Goal: Navigation & Orientation: Find specific page/section

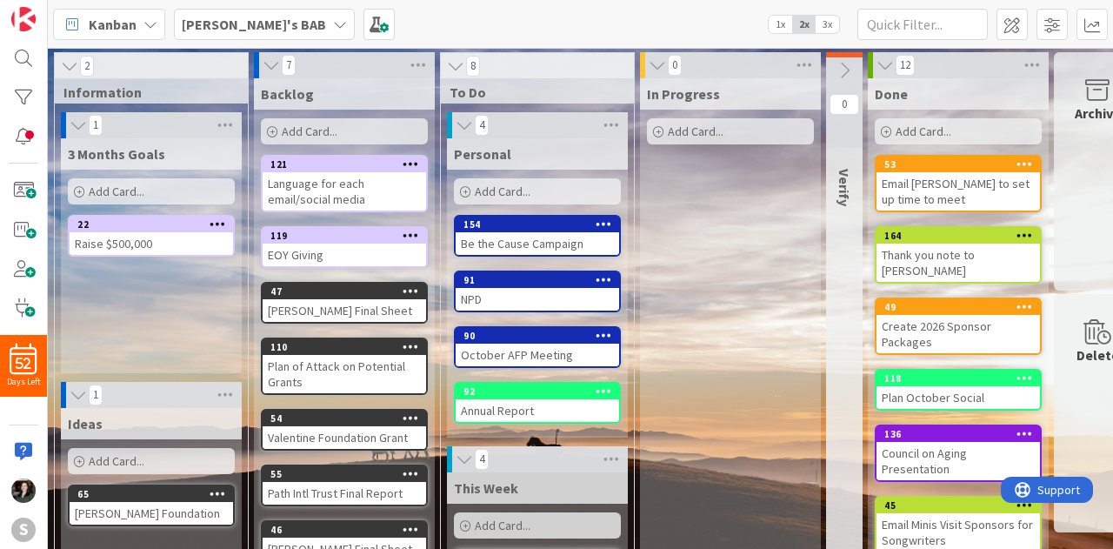
click at [546, 238] on div "Be the Cause Campaign" at bounding box center [538, 243] width 164 height 23
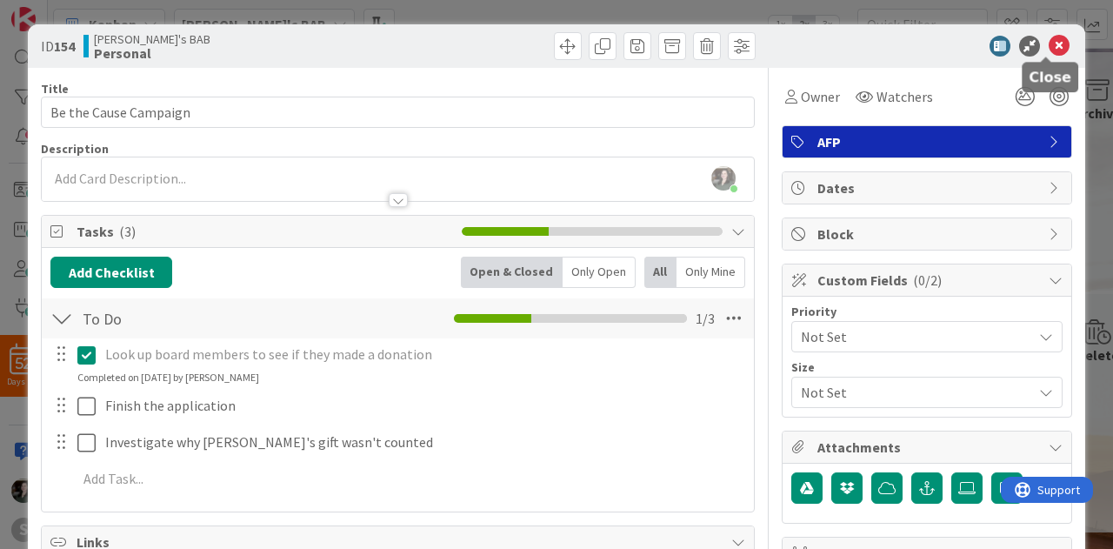
click at [1052, 47] on icon at bounding box center [1059, 46] width 21 height 21
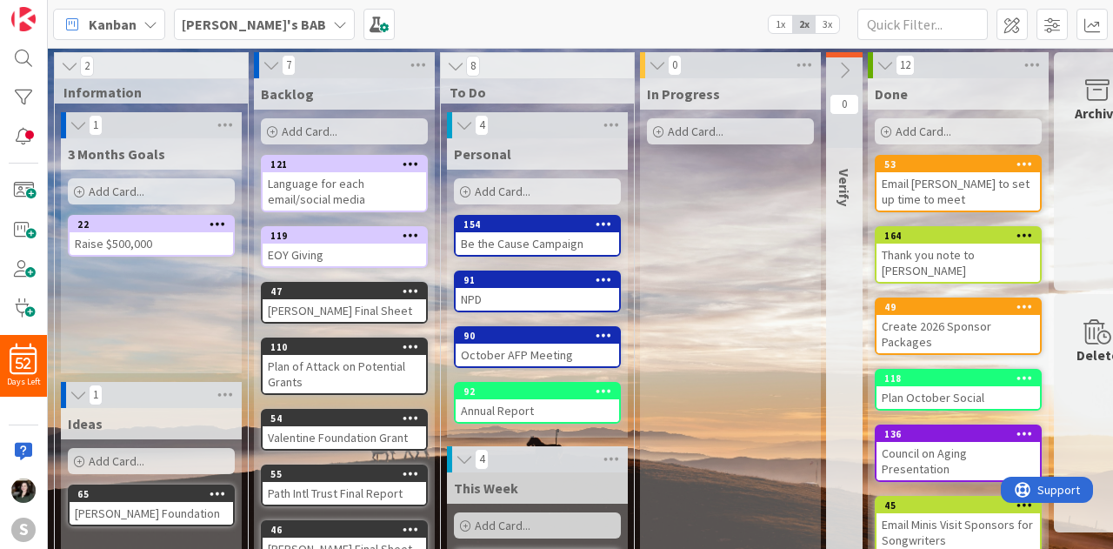
click at [521, 354] on div "October AFP Meeting" at bounding box center [538, 355] width 164 height 23
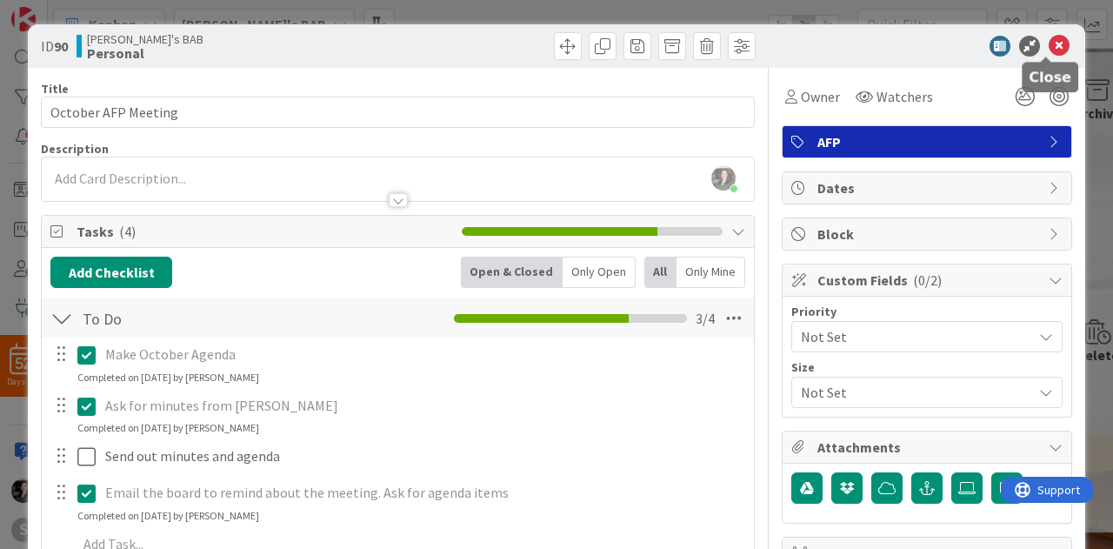
click at [1049, 41] on icon at bounding box center [1059, 46] width 21 height 21
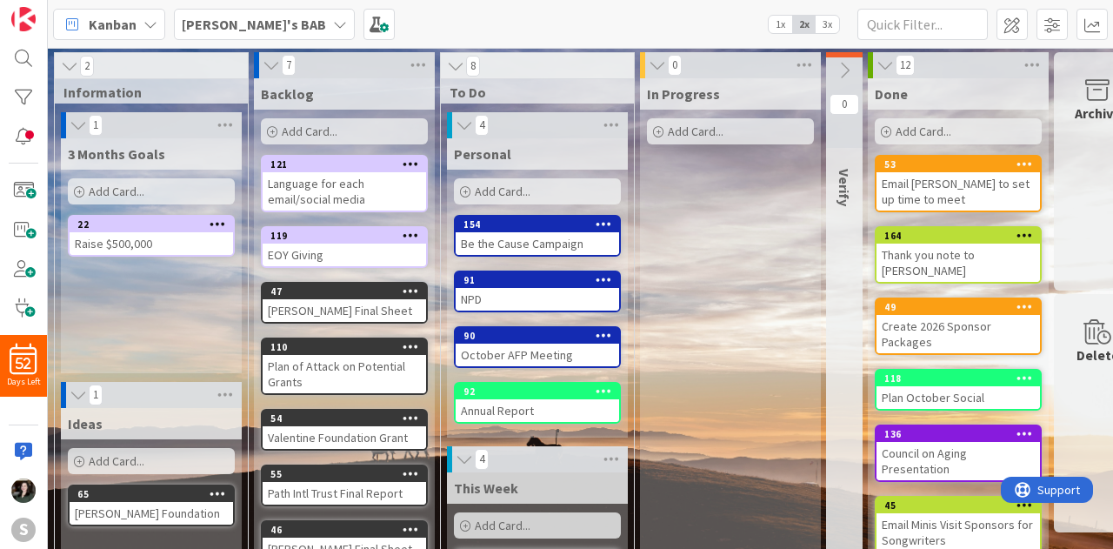
click at [543, 304] on div "NPD" at bounding box center [538, 299] width 164 height 23
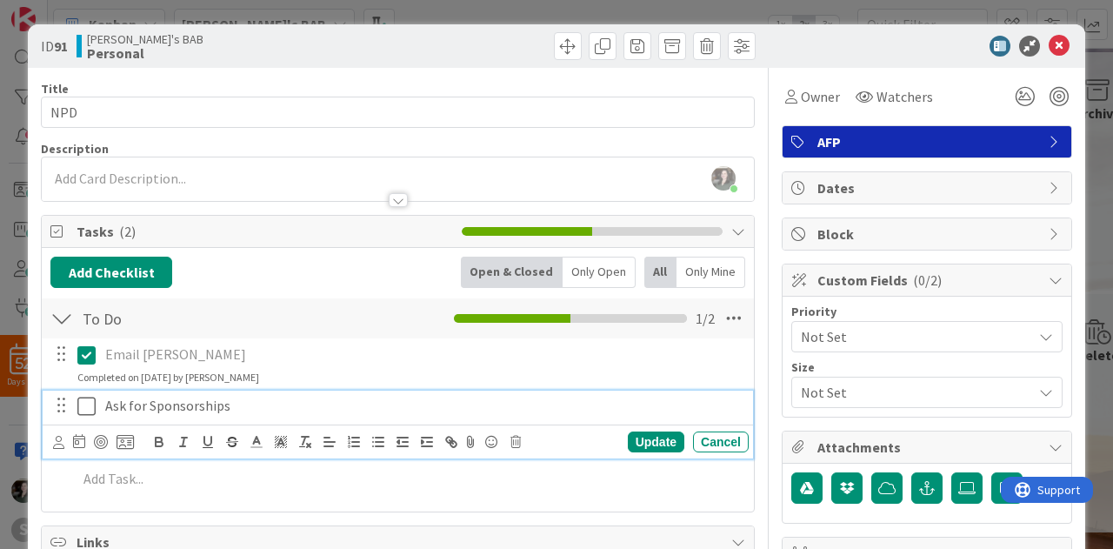
click at [87, 405] on icon at bounding box center [86, 406] width 18 height 21
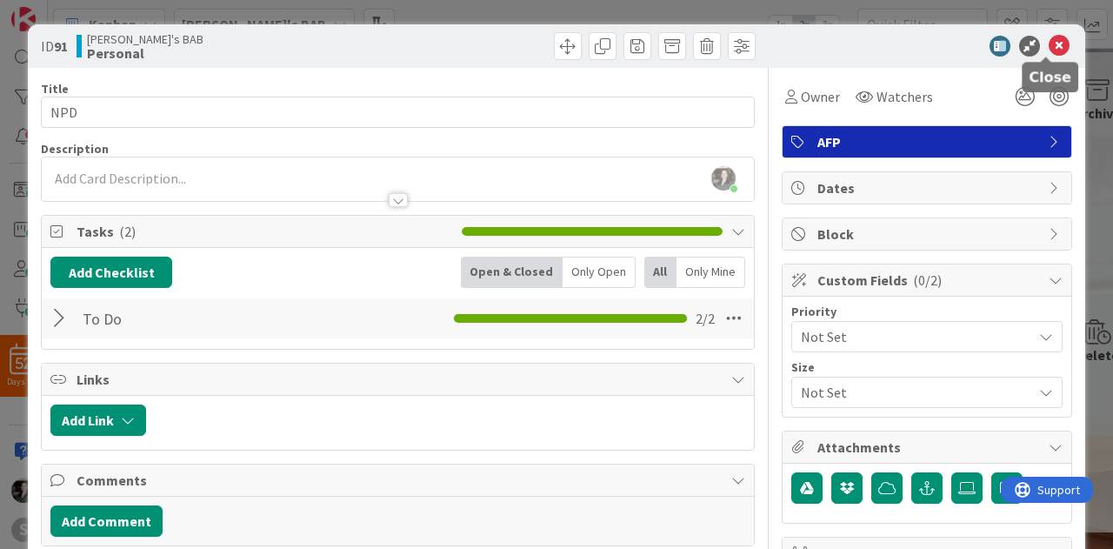
click at [1049, 41] on icon at bounding box center [1059, 46] width 21 height 21
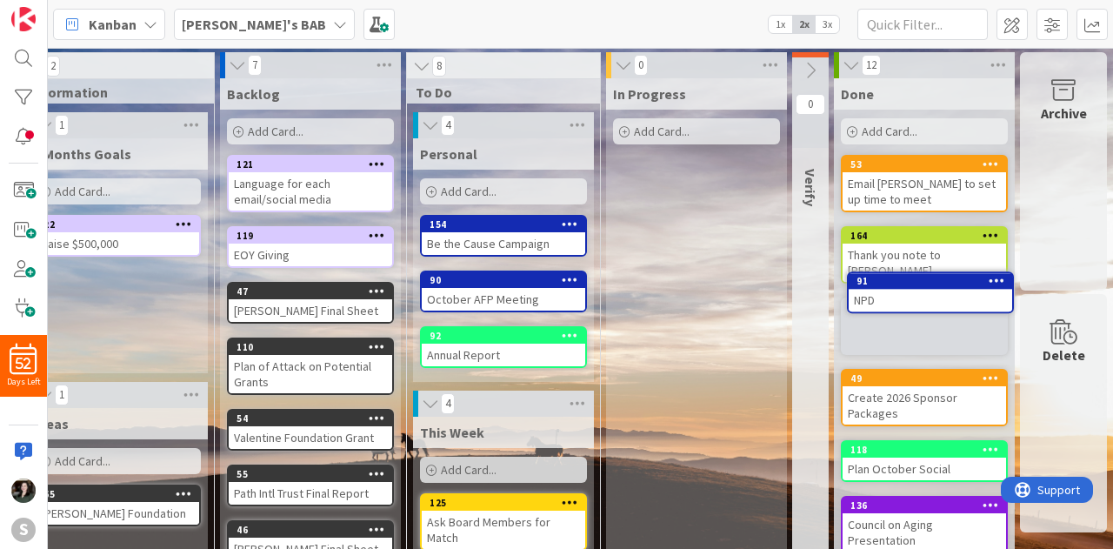
scroll to position [0, 45]
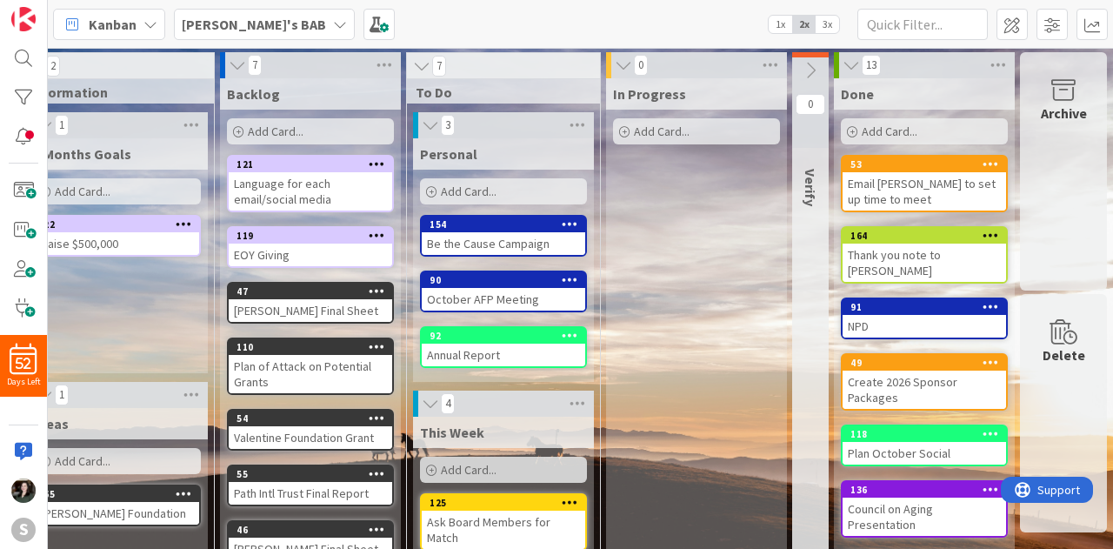
click at [506, 286] on div "90" at bounding box center [504, 280] width 164 height 16
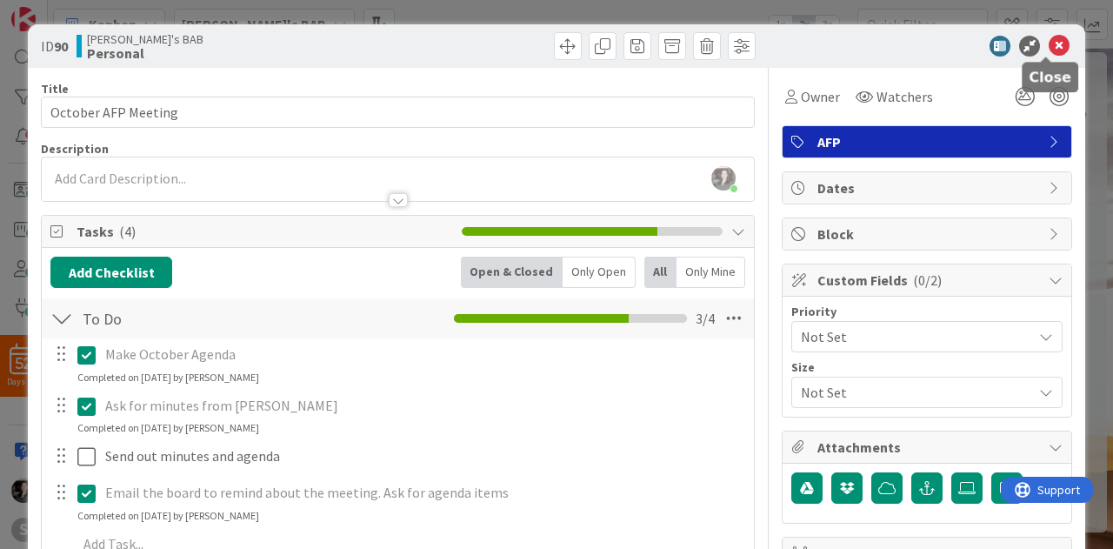
click at [1049, 36] on icon at bounding box center [1059, 46] width 21 height 21
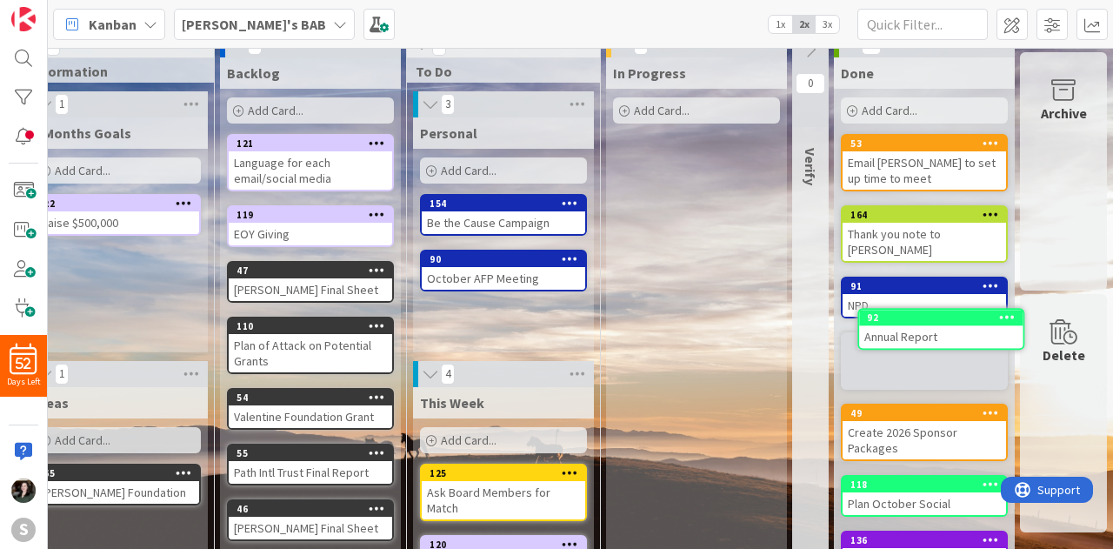
scroll to position [24, 45]
